Goal: Task Accomplishment & Management: Manage account settings

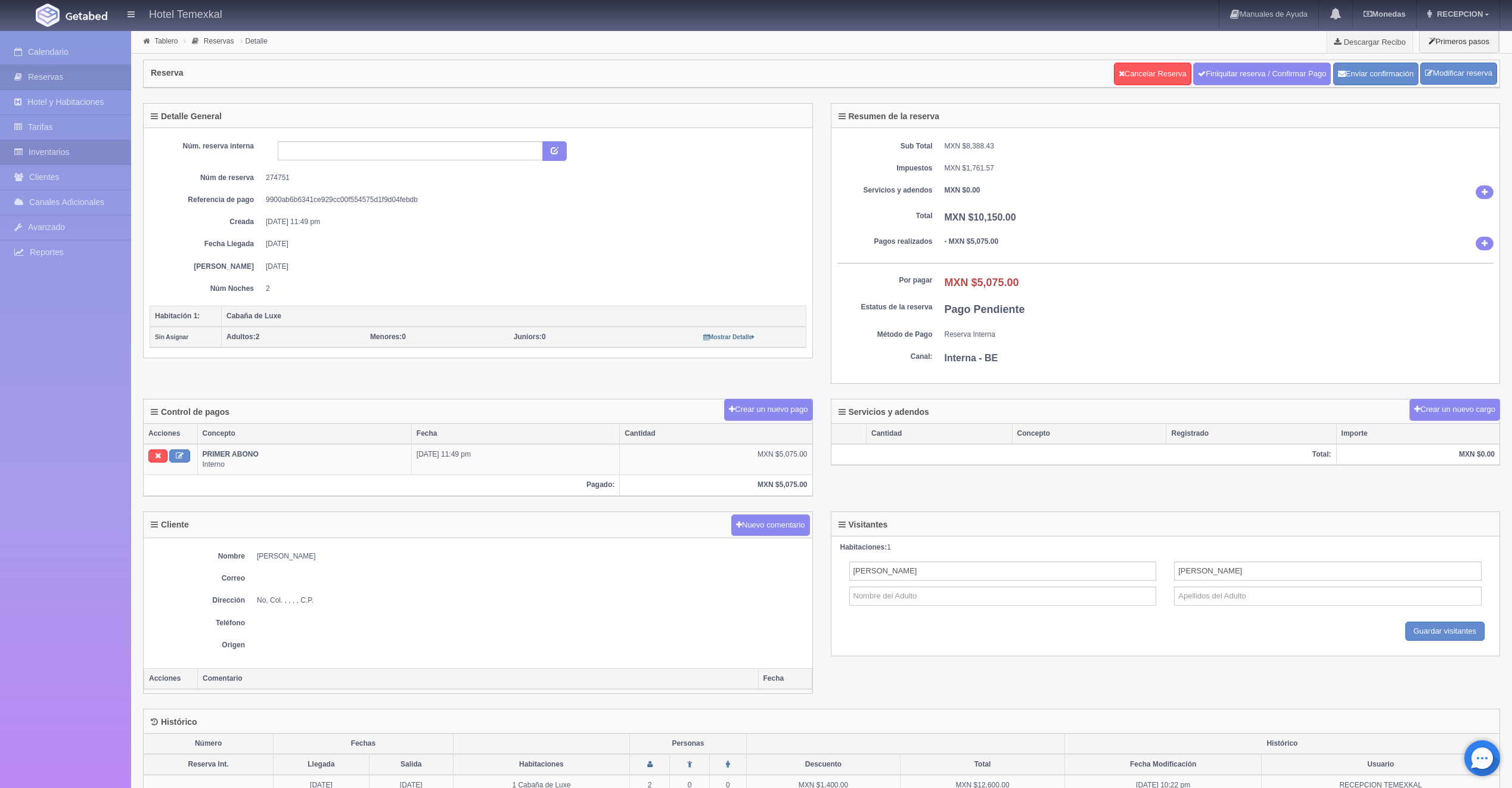
click at [57, 147] on link "Inventarios" at bounding box center [65, 152] width 131 height 24
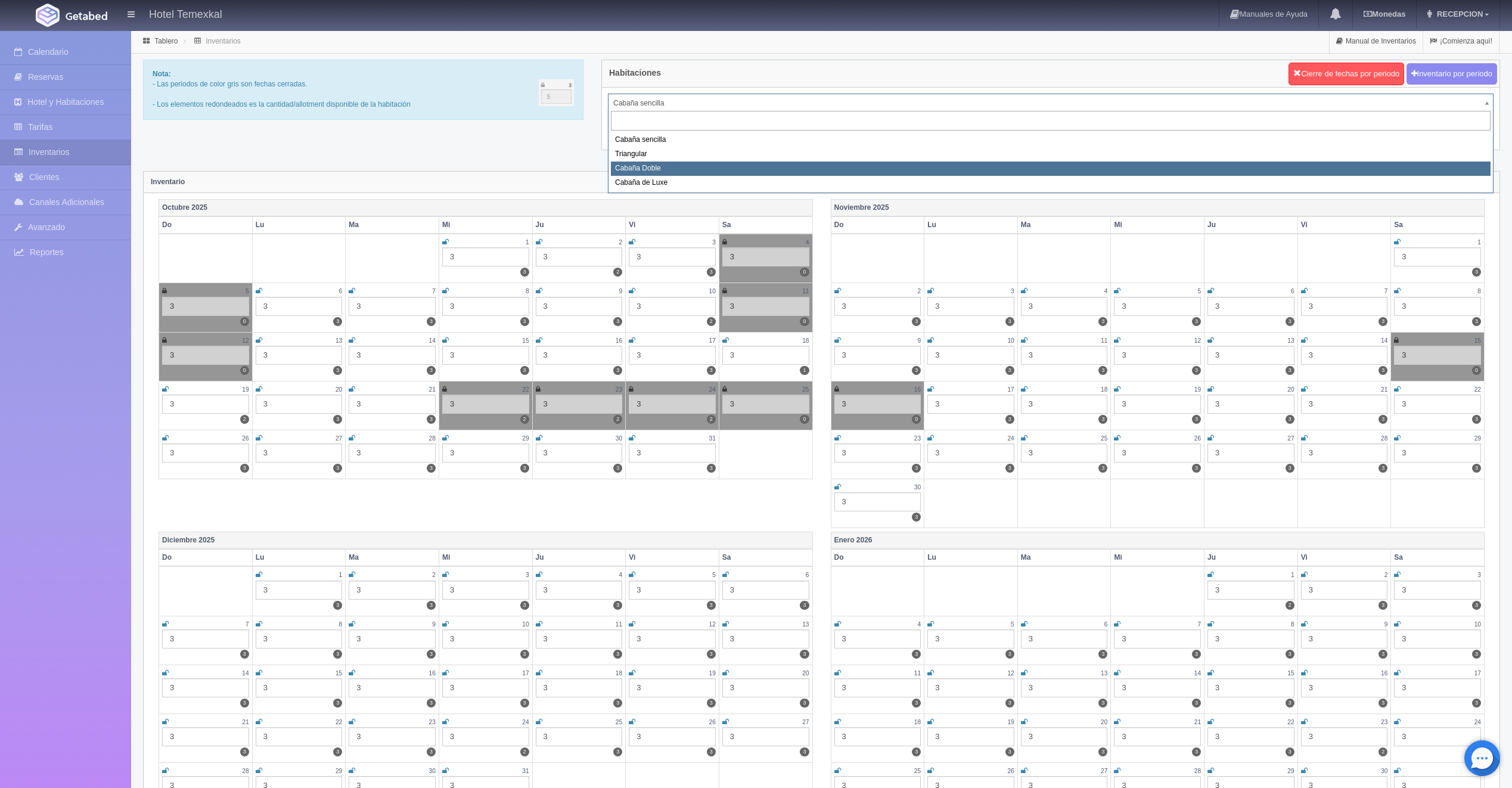
select select "2120"
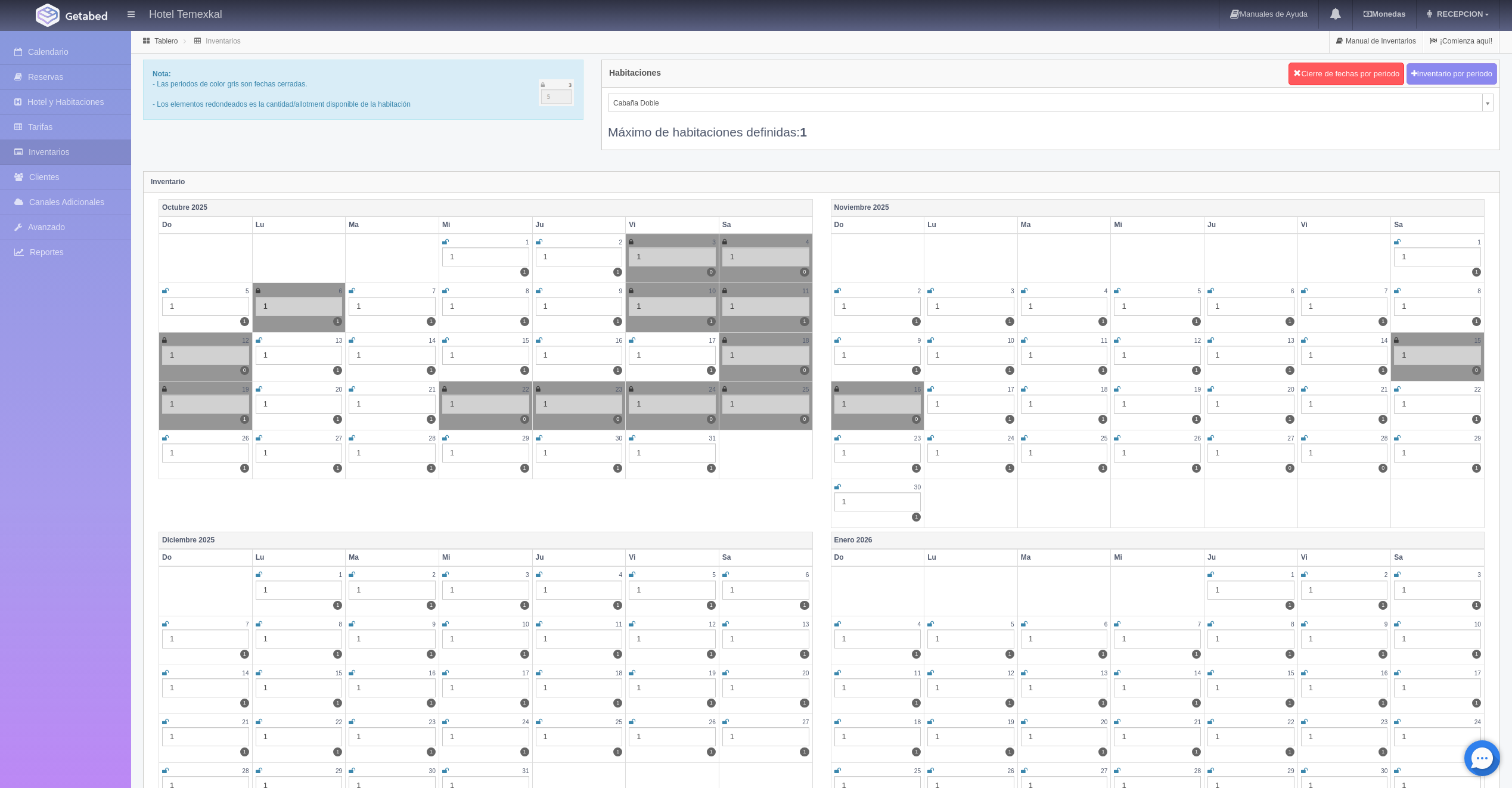
click at [1209, 435] on icon at bounding box center [1210, 438] width 7 height 7
click at [1302, 434] on icon at bounding box center [1304, 438] width 7 height 7
